Goal: Use online tool/utility: Utilize a website feature to perform a specific function

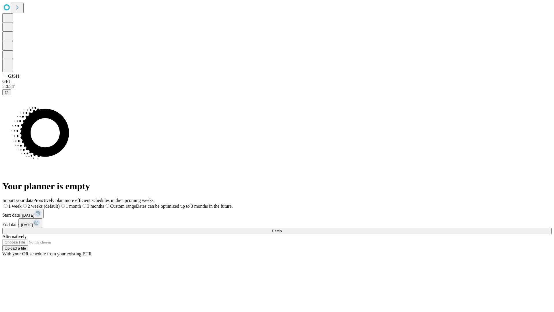
click at [282, 229] on span "Fetch" at bounding box center [277, 231] width 10 height 4
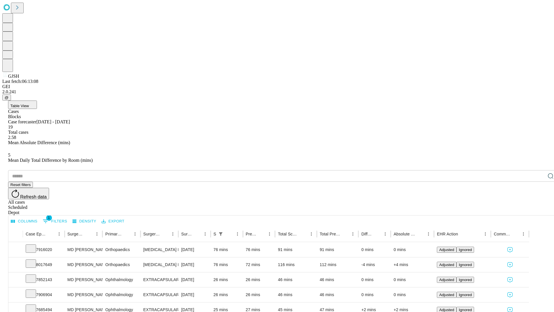
click at [29, 104] on span "Table View" at bounding box center [19, 106] width 18 height 4
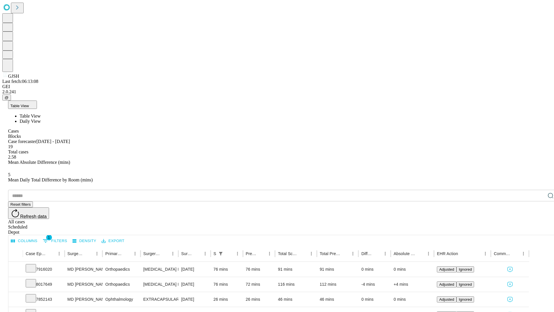
click at [41, 119] on span "Daily View" at bounding box center [30, 121] width 21 height 5
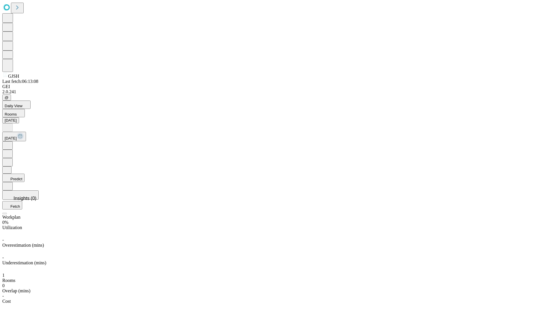
click at [25, 173] on button "Predict" at bounding box center [13, 177] width 22 height 8
